Goal: Task Accomplishment & Management: Manage account settings

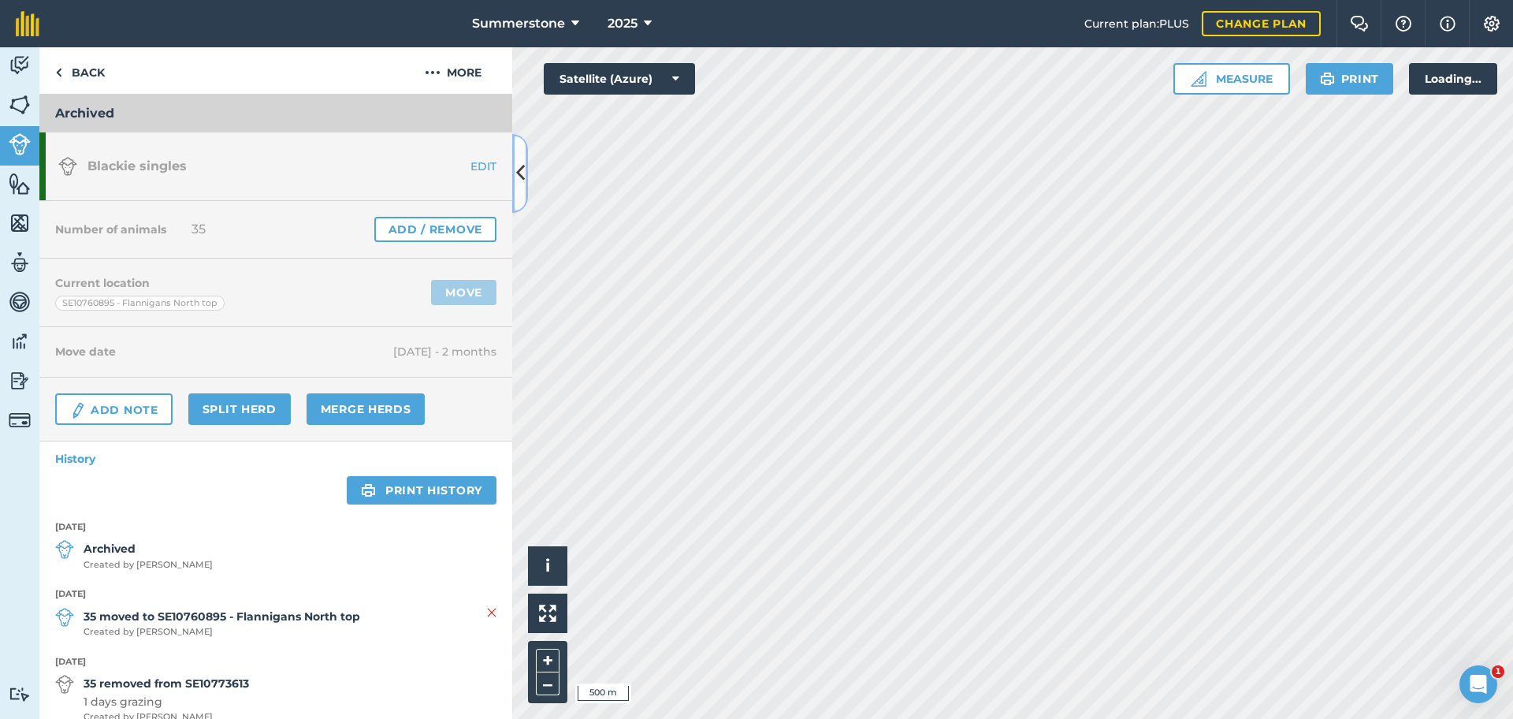
click at [521, 176] on icon at bounding box center [520, 173] width 9 height 28
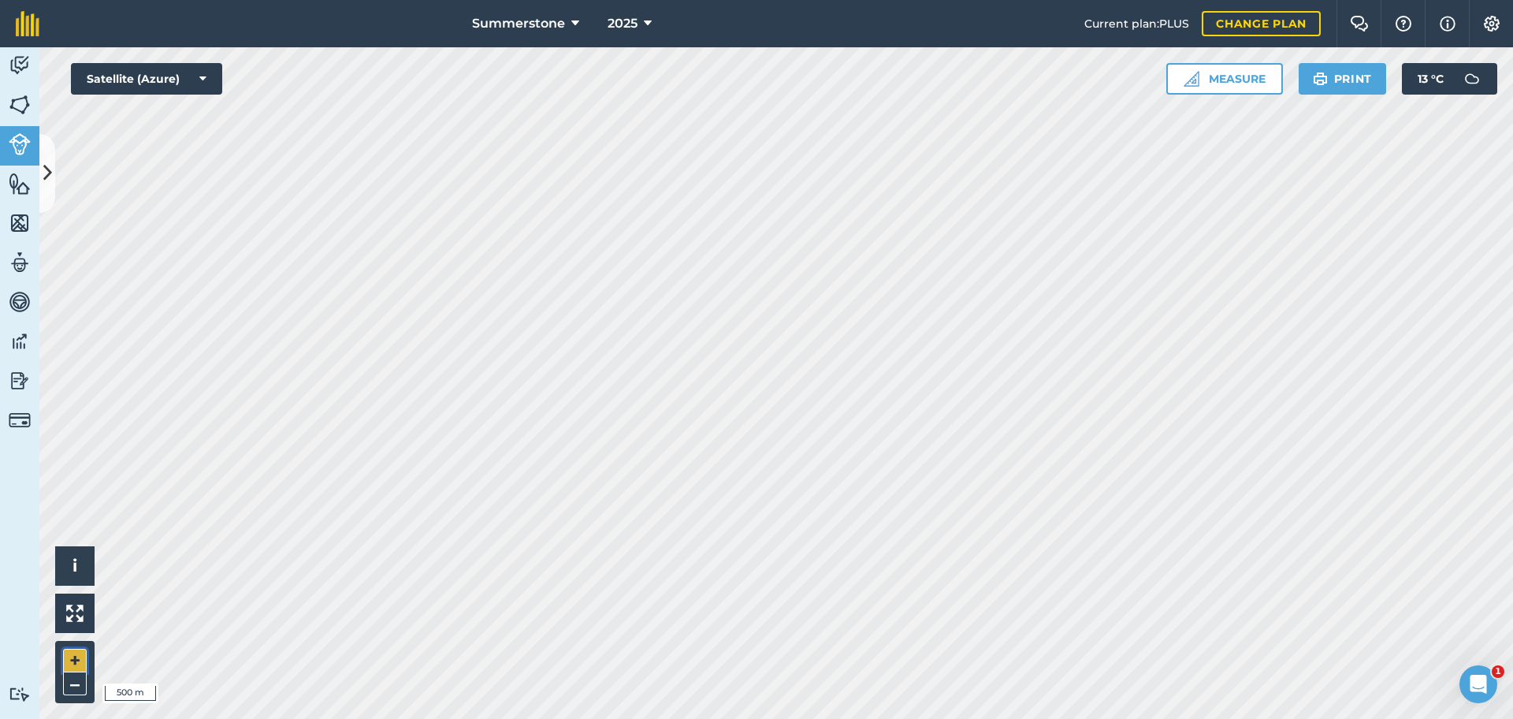
click at [67, 657] on button "+" at bounding box center [75, 661] width 24 height 24
click at [51, 165] on icon at bounding box center [47, 173] width 9 height 28
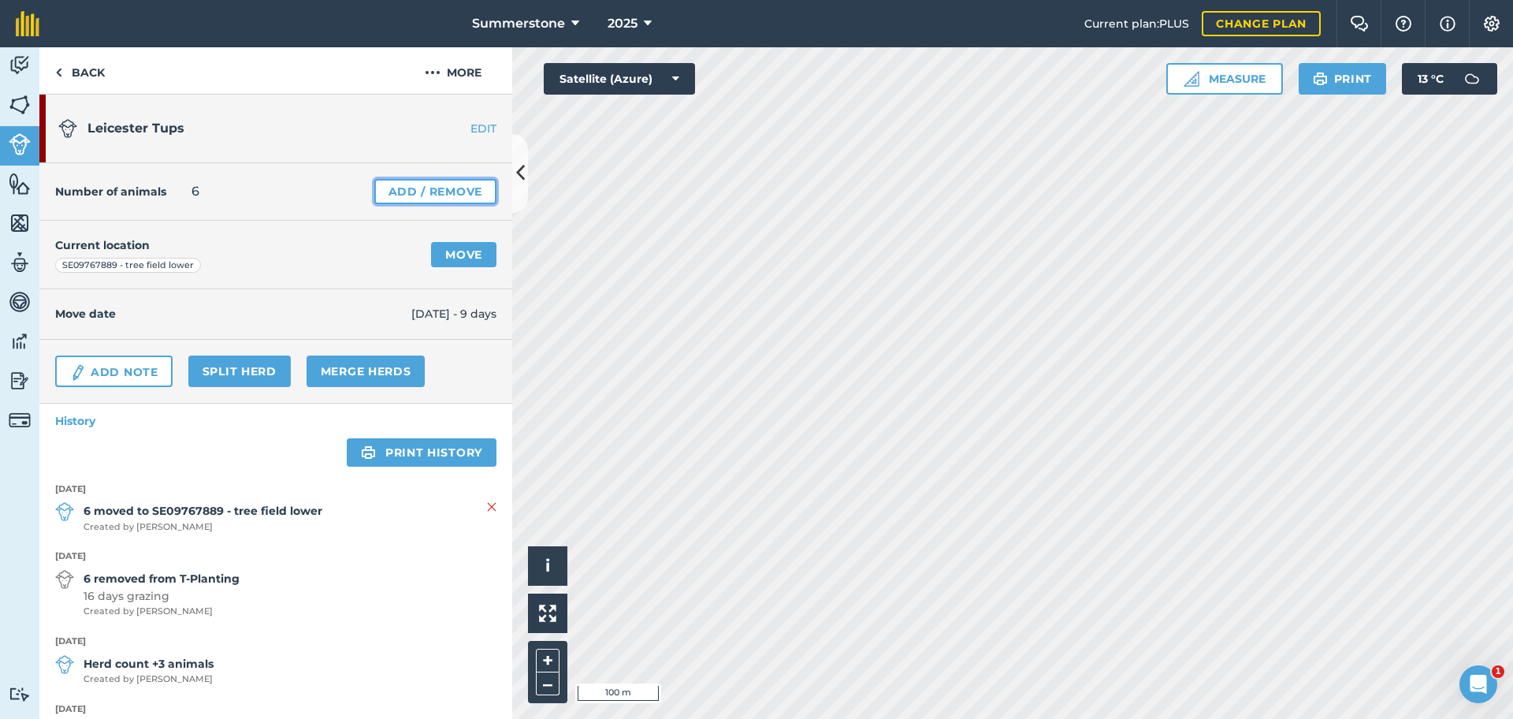
click at [399, 189] on link "Add / Remove" at bounding box center [435, 191] width 122 height 25
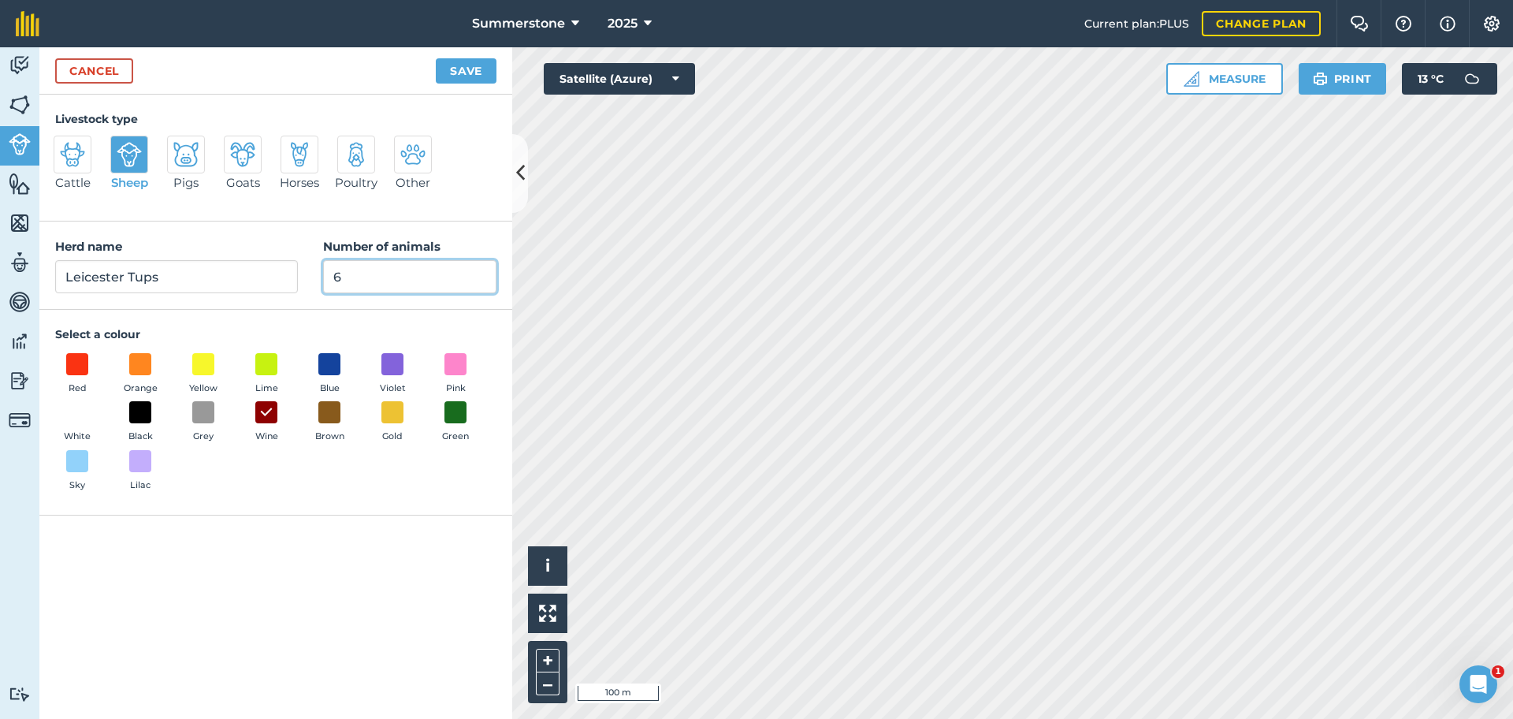
click at [374, 282] on input "6" at bounding box center [409, 276] width 173 height 33
type input "5"
click at [458, 66] on button "Save" at bounding box center [466, 70] width 61 height 25
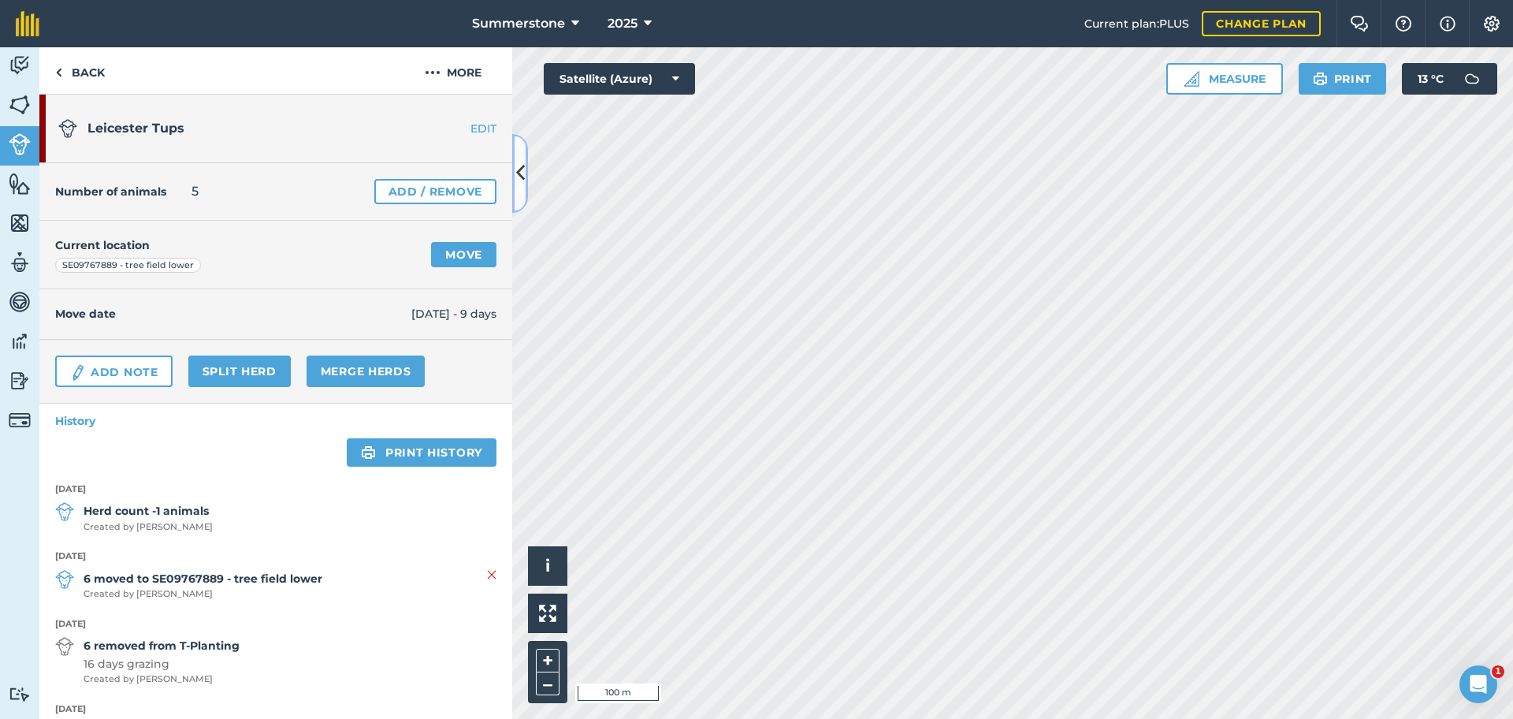
click at [516, 163] on icon at bounding box center [520, 173] width 9 height 28
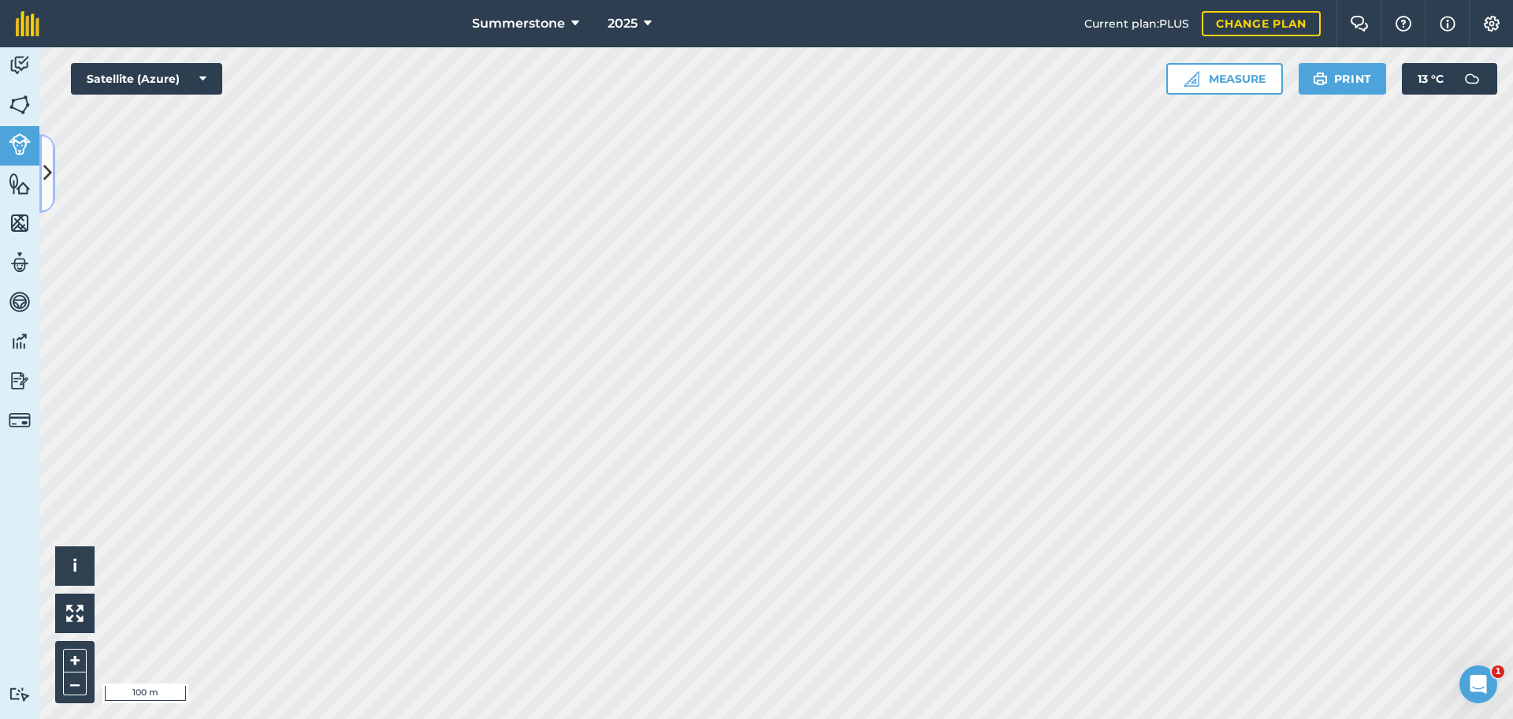
click at [52, 177] on button at bounding box center [47, 173] width 16 height 79
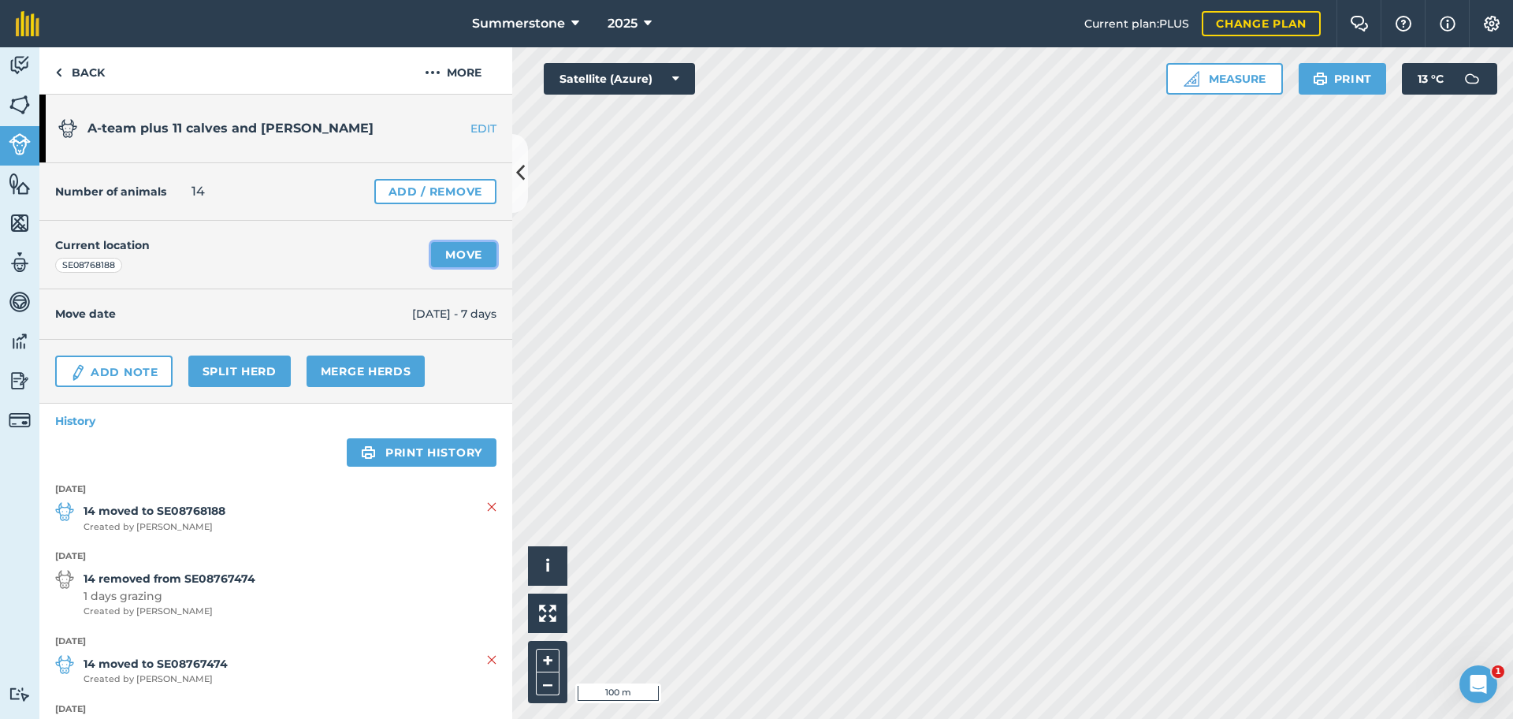
click at [443, 257] on link "Move" at bounding box center [463, 254] width 65 height 25
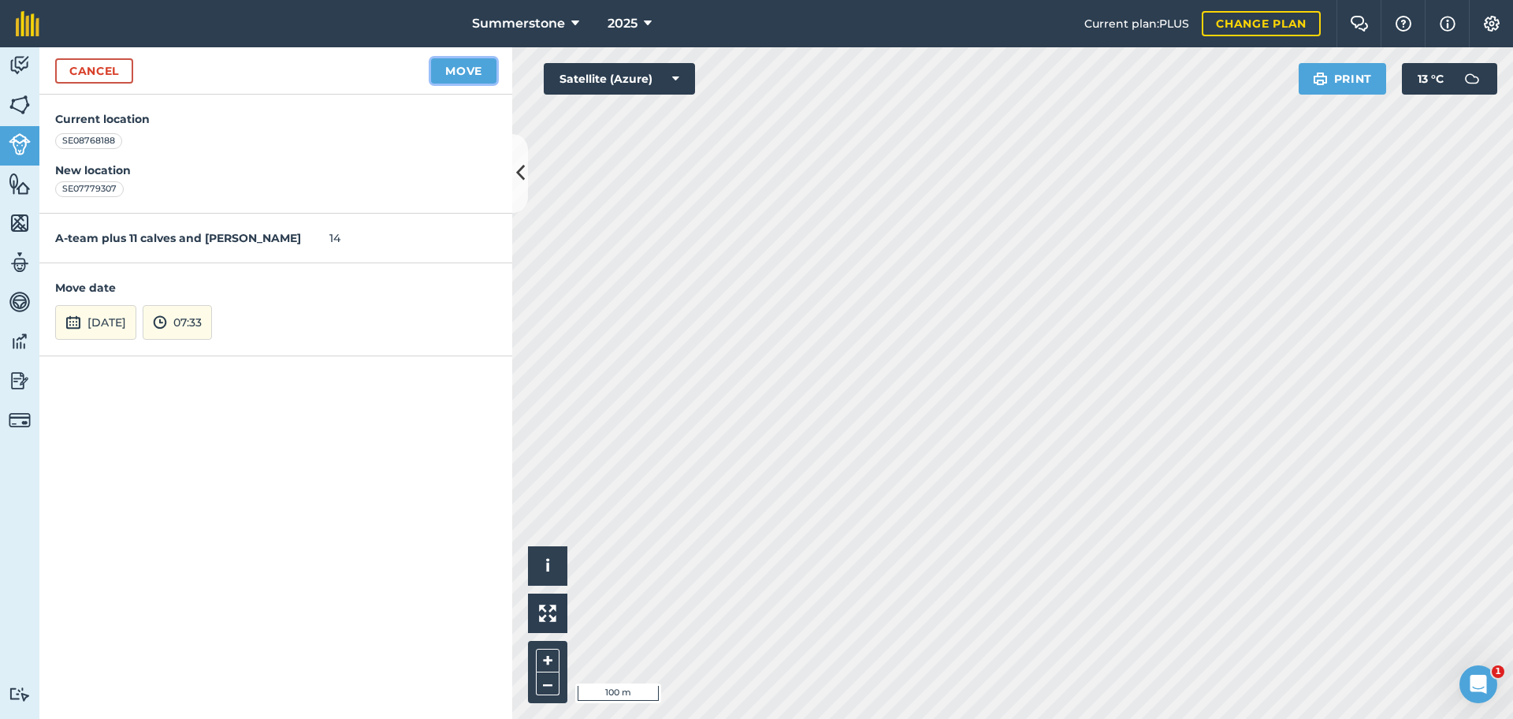
click at [449, 67] on button "Move" at bounding box center [463, 70] width 65 height 25
